Goal: Browse casually: Explore the website without a specific task or goal

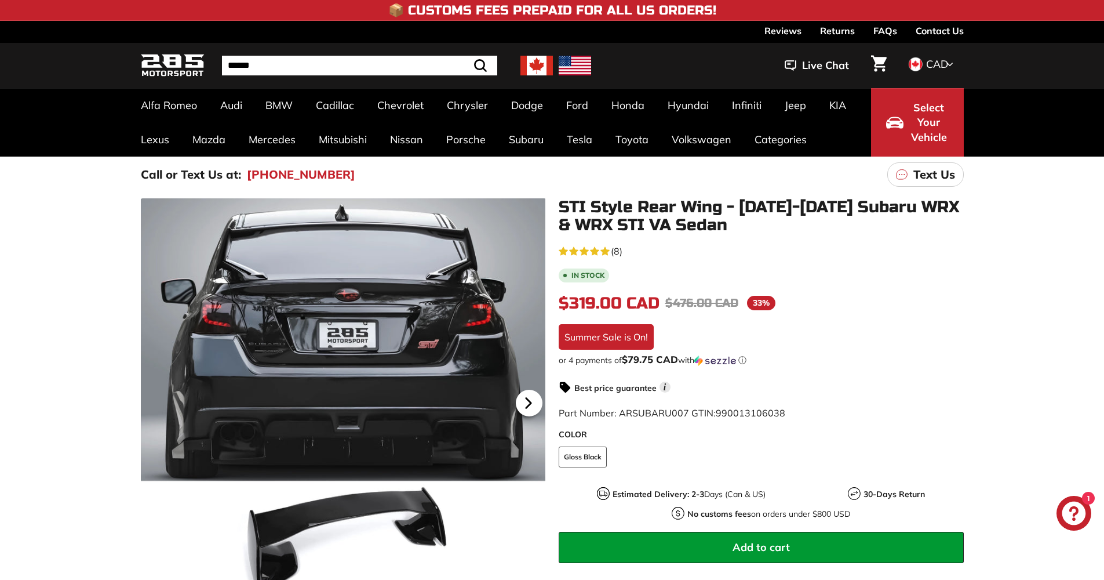
click at [524, 396] on icon at bounding box center [528, 402] width 27 height 27
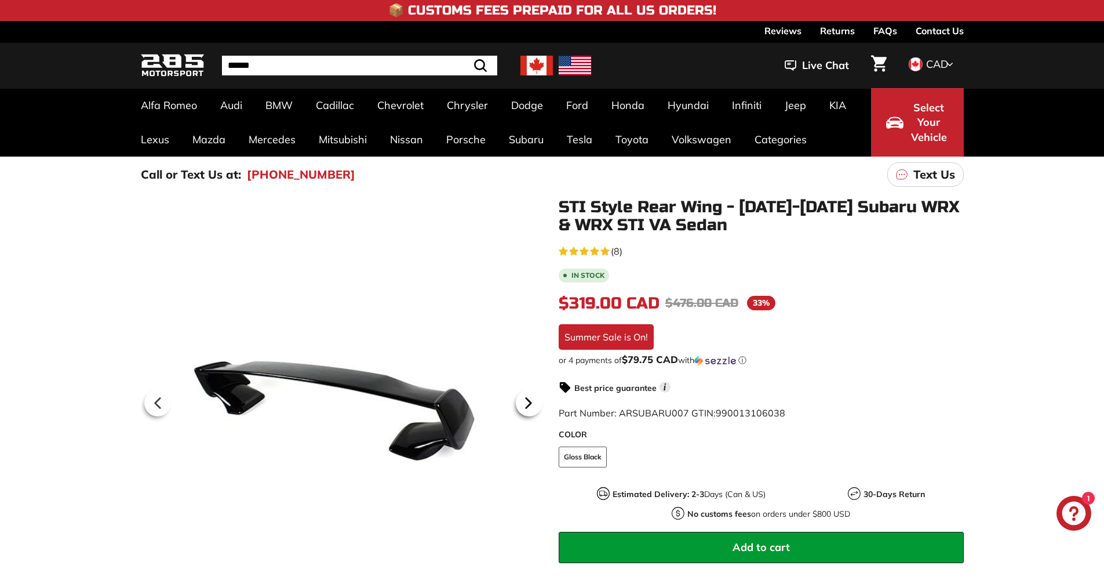
click at [524, 396] on icon at bounding box center [528, 402] width 27 height 27
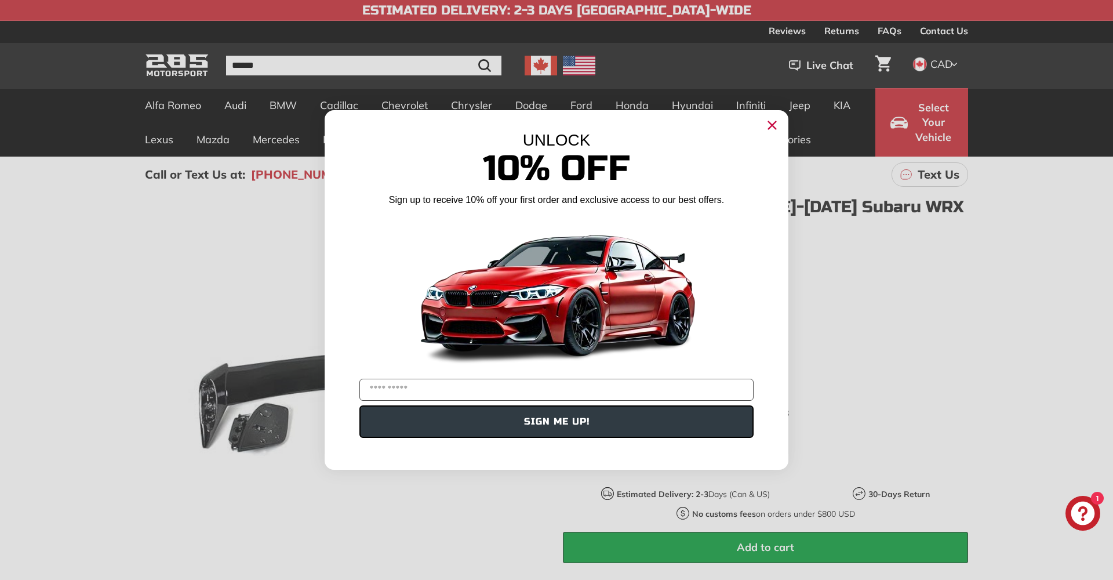
click at [770, 121] on circle "Close dialog" at bounding box center [771, 124] width 17 height 17
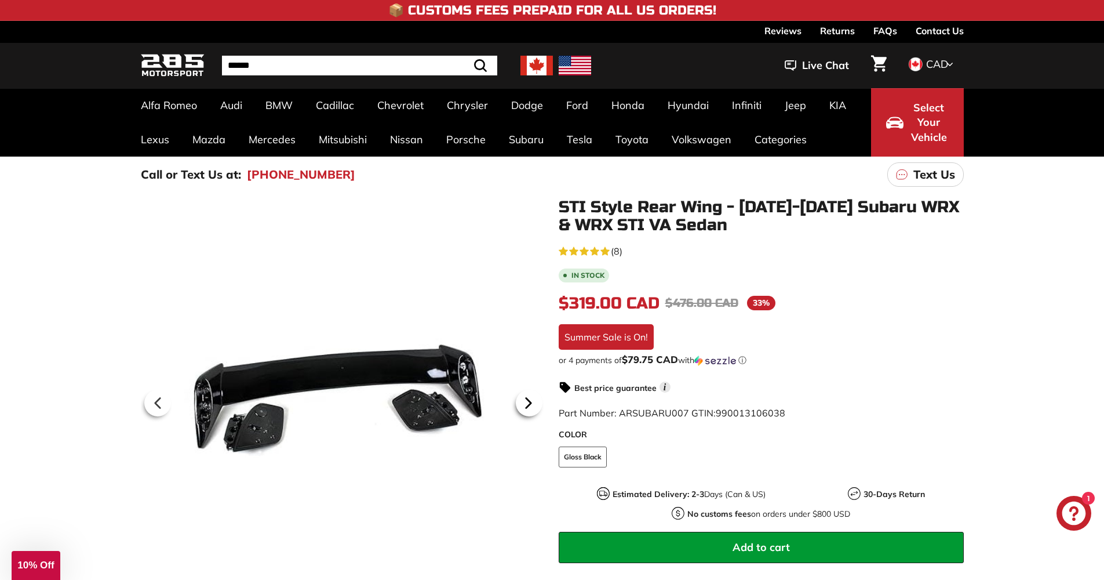
click at [535, 405] on icon at bounding box center [528, 402] width 27 height 27
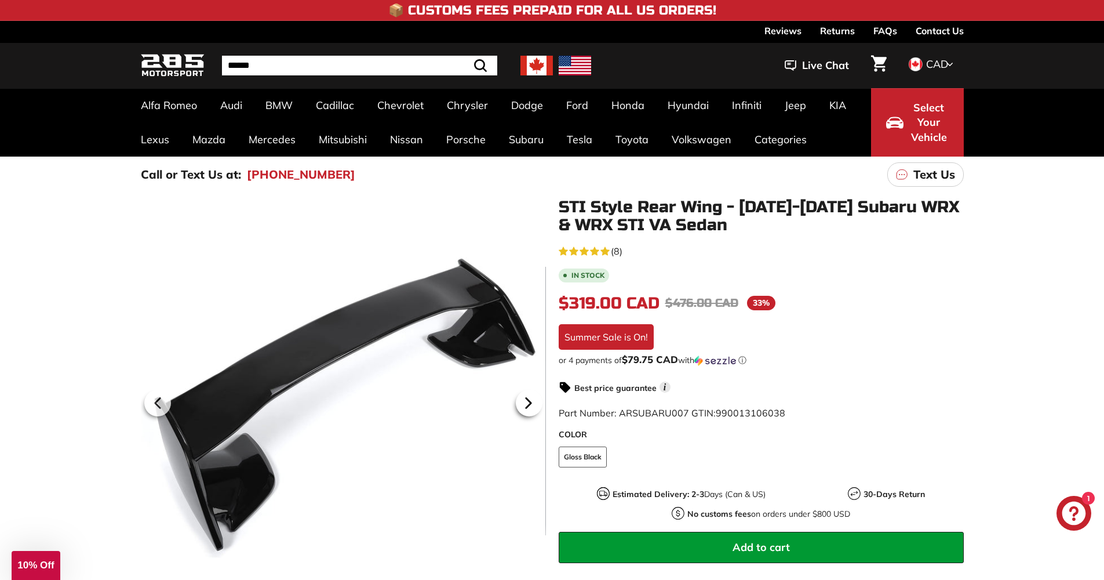
click at [535, 405] on icon at bounding box center [528, 402] width 27 height 27
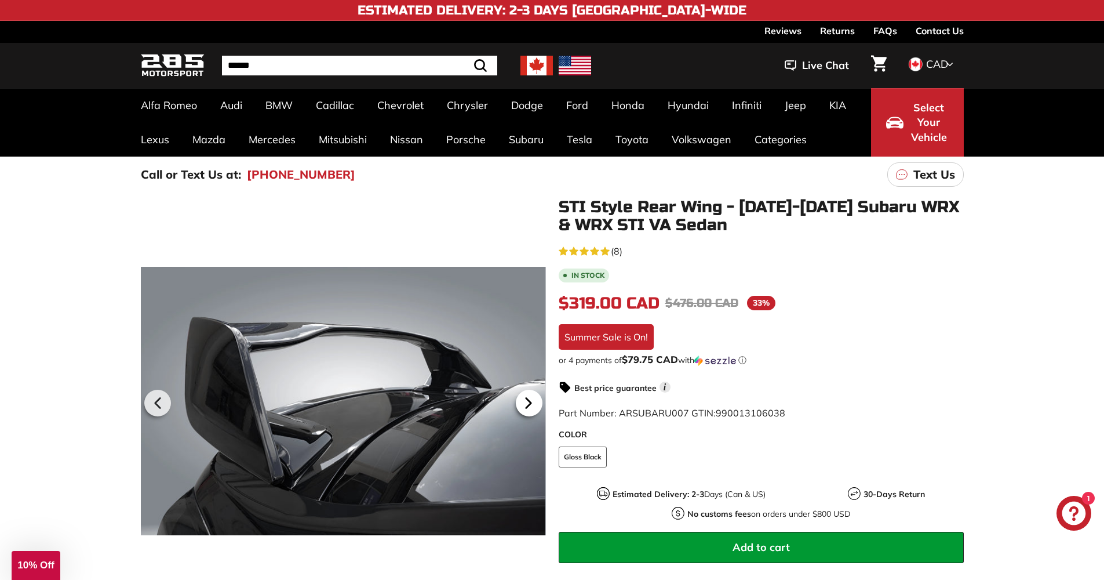
click at [535, 405] on icon at bounding box center [528, 402] width 27 height 27
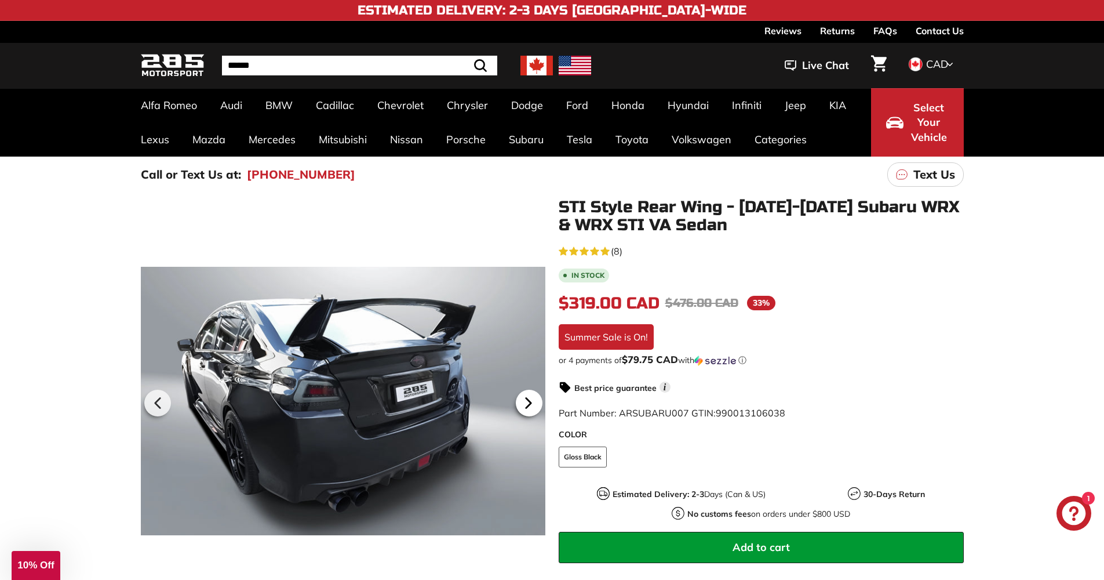
scroll to position [0, 199]
click at [535, 405] on icon at bounding box center [528, 402] width 27 height 27
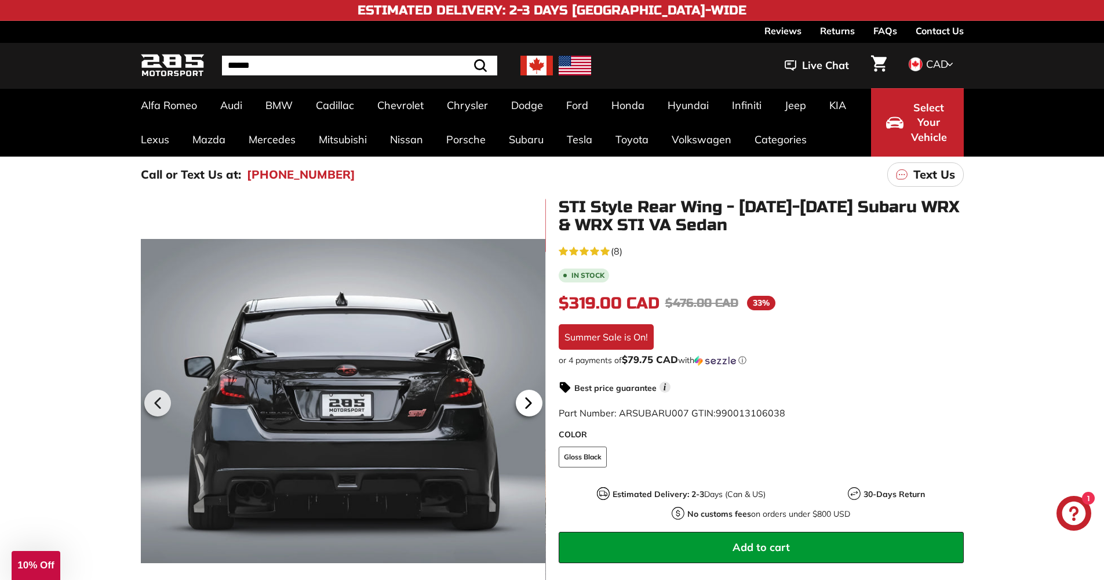
click at [535, 405] on icon at bounding box center [528, 402] width 27 height 27
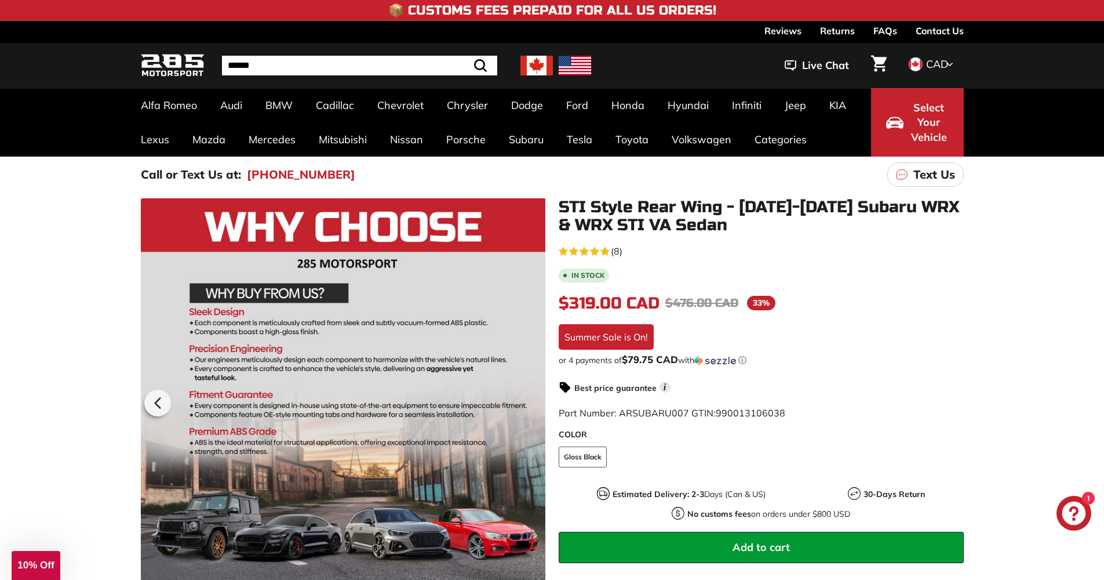
click at [535, 405] on div at bounding box center [342, 401] width 405 height 406
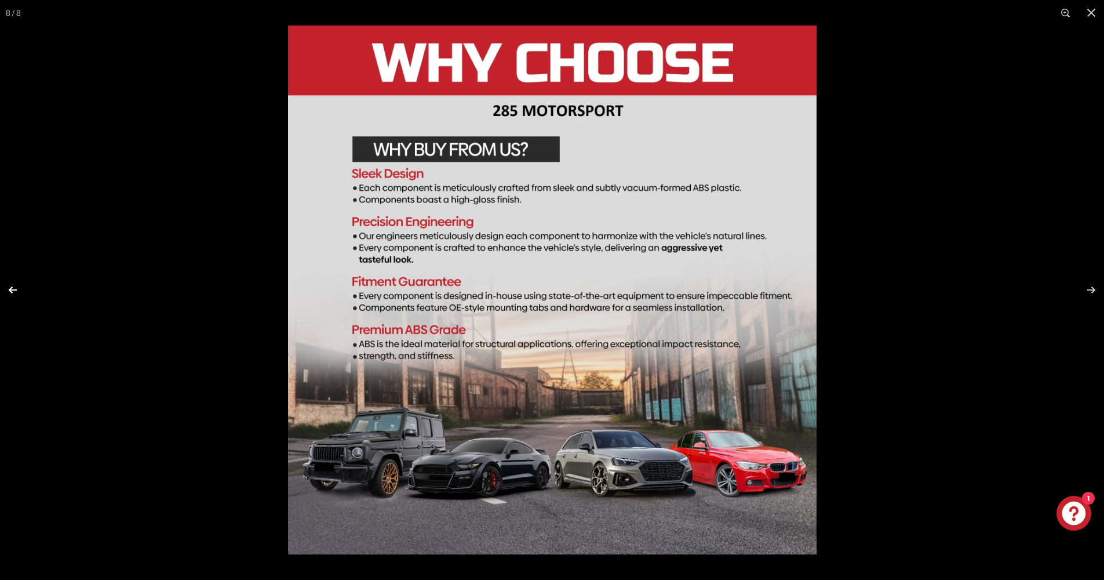
click at [11, 291] on button at bounding box center [20, 290] width 41 height 58
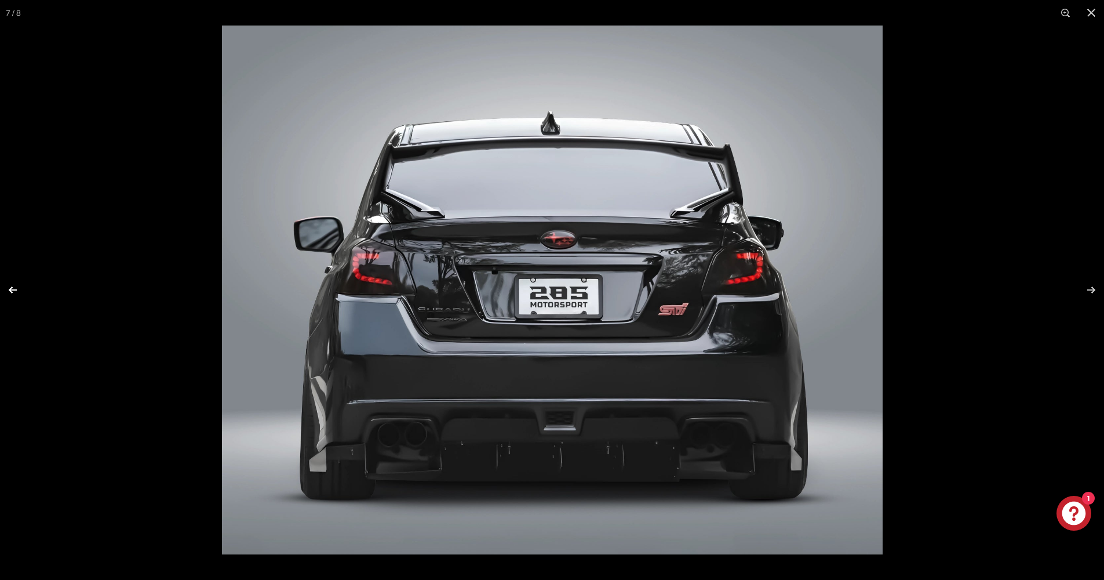
click at [11, 291] on button at bounding box center [20, 290] width 41 height 58
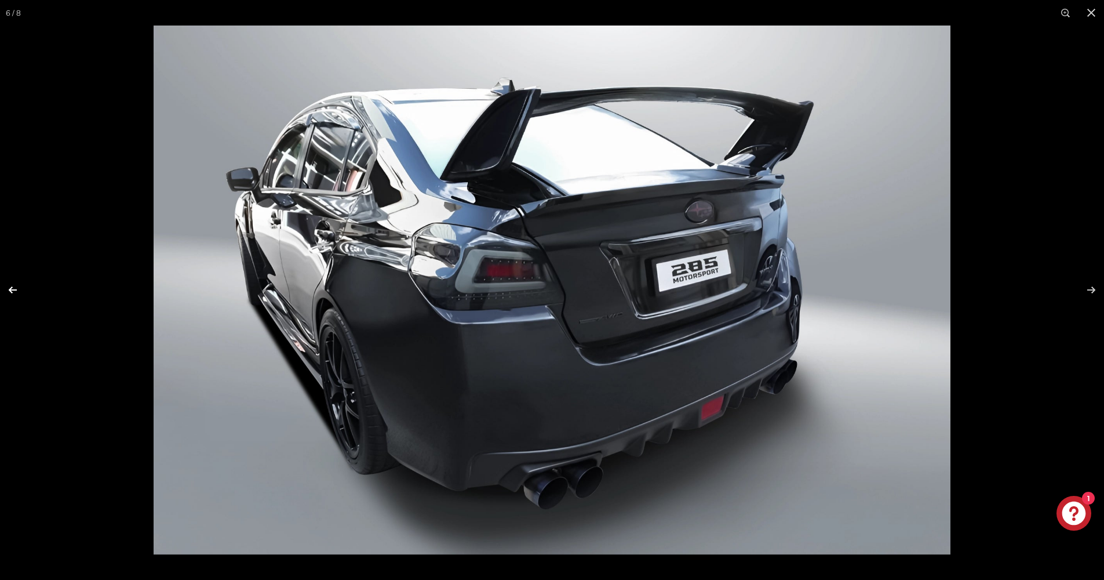
click at [11, 291] on button at bounding box center [20, 290] width 41 height 58
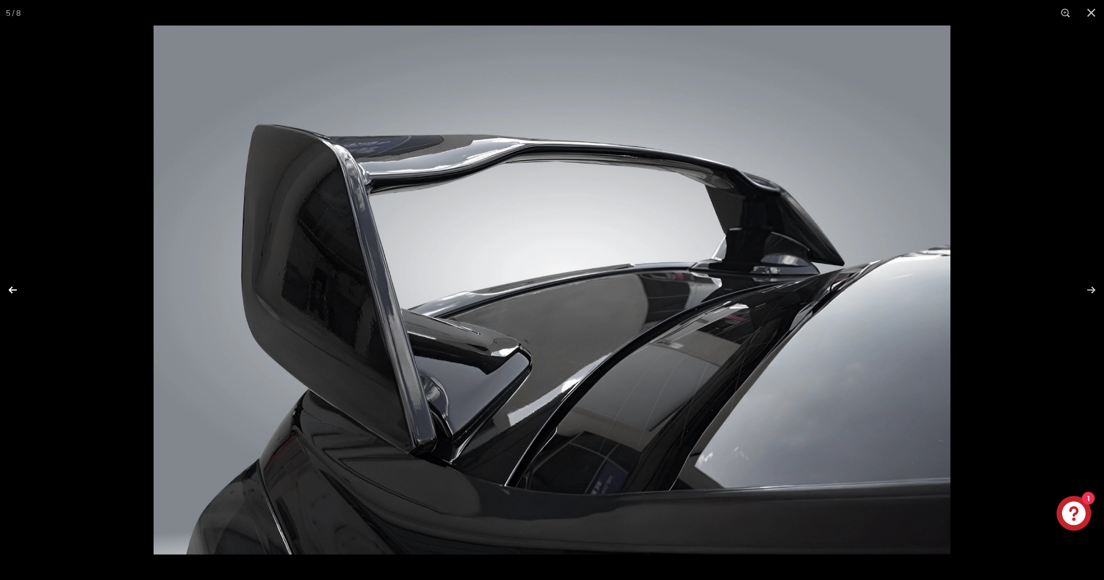
click at [11, 291] on button at bounding box center [20, 290] width 41 height 58
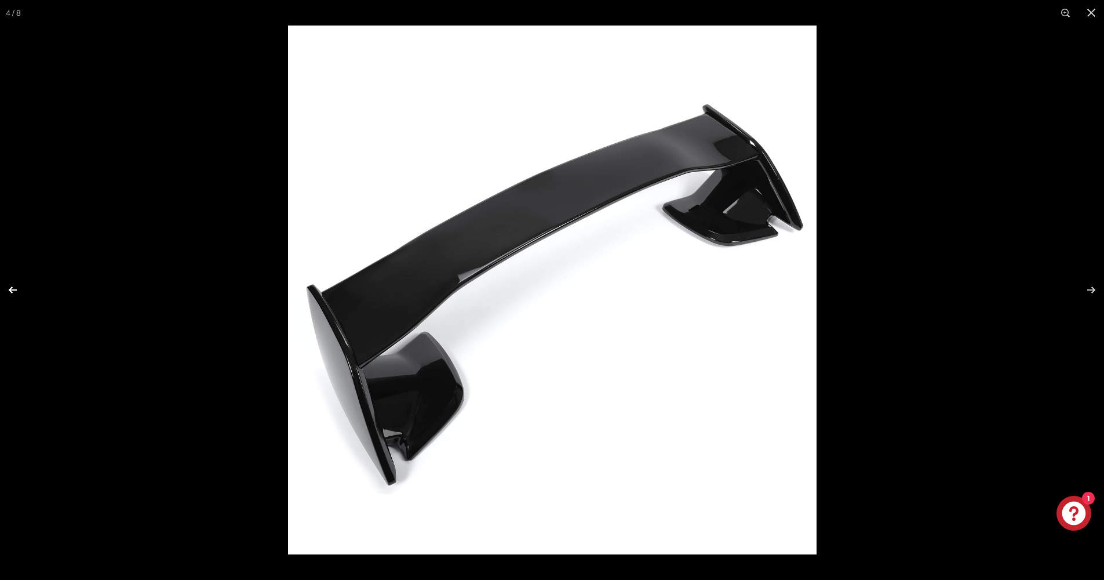
click at [11, 291] on button at bounding box center [20, 290] width 41 height 58
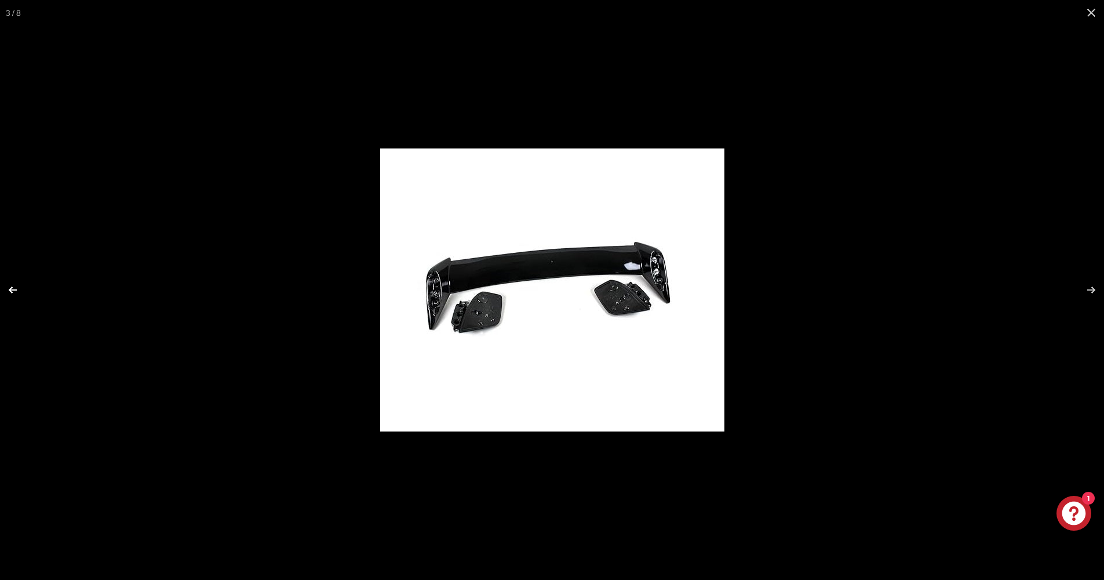
scroll to position [0, 0]
click at [1088, 15] on button at bounding box center [1091, 12] width 25 height 25
